Goal: Transaction & Acquisition: Purchase product/service

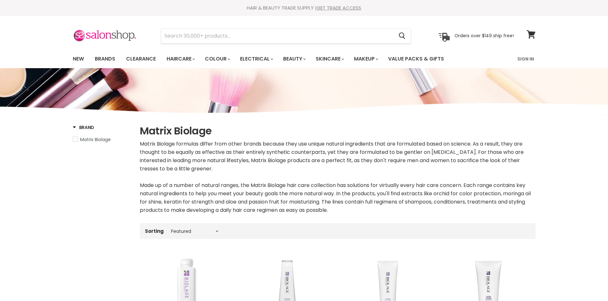
select select "manual"
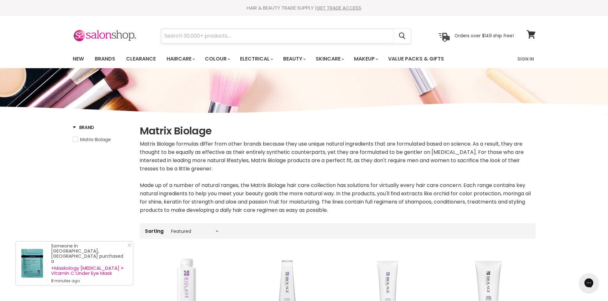
click at [222, 35] on input "Search" at bounding box center [277, 36] width 233 height 15
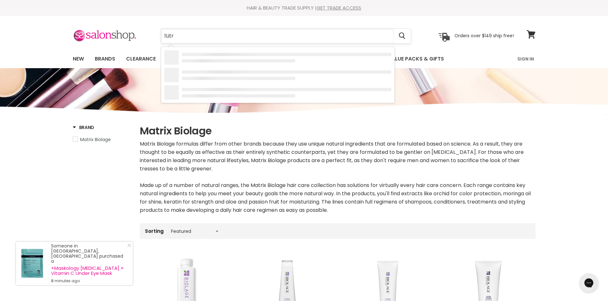
type input "1Litre"
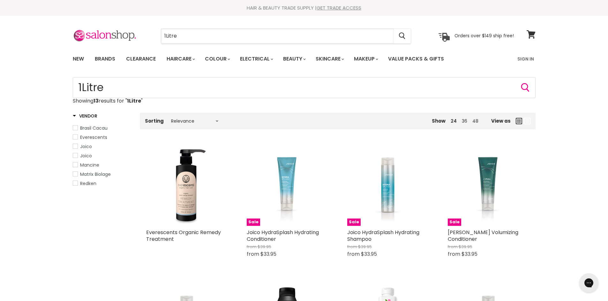
drag, startPoint x: 186, startPoint y: 30, endPoint x: 0, endPoint y: 48, distance: 187.1
click at [3, 52] on div "Menu 1Litre Cancel" at bounding box center [304, 42] width 608 height 52
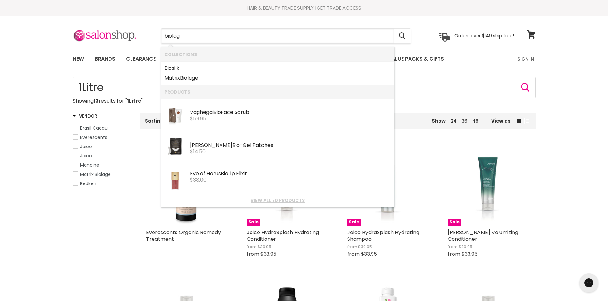
type input "biolage"
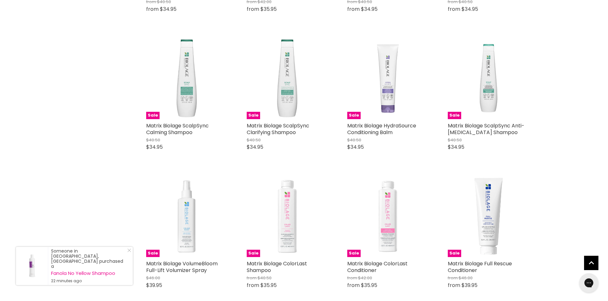
scroll to position [415, 0]
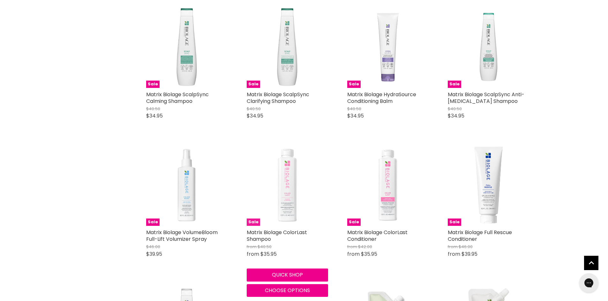
click at [280, 191] on img "Main content" at bounding box center [287, 185] width 81 height 81
